Goal: Information Seeking & Learning: Find specific fact

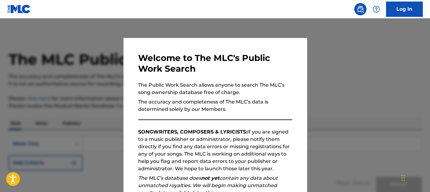
click at [252, 27] on div at bounding box center [215, 114] width 430 height 192
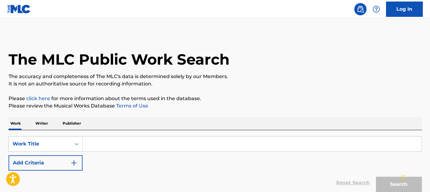
click at [98, 138] on input "Search Form" at bounding box center [252, 143] width 339 height 15
paste input "BOOM BOOM"
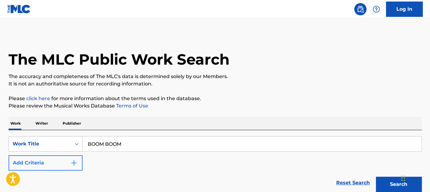
type input "BOOM BOOM"
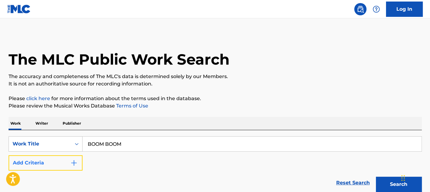
click at [70, 165] on img "Search Form" at bounding box center [73, 162] width 7 height 7
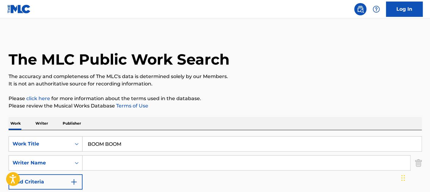
click at [111, 161] on input "Search Form" at bounding box center [247, 162] width 328 height 15
paste input "[PERSON_NAME]"
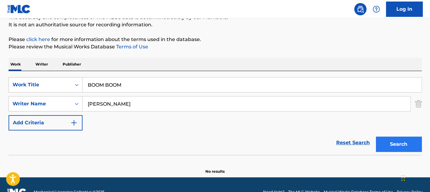
type input "[PERSON_NAME]"
click at [397, 142] on button "Search" at bounding box center [399, 143] width 46 height 15
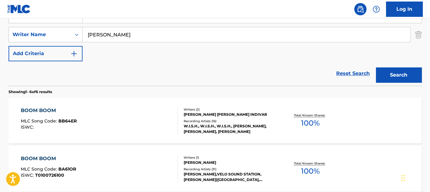
scroll to position [0, 0]
